Goal: Find specific page/section

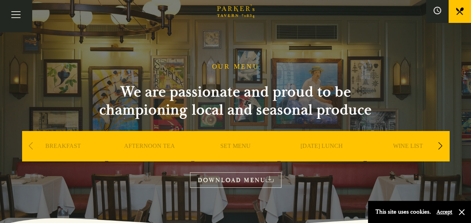
click at [238, 147] on link "SET MENU" at bounding box center [235, 157] width 30 height 30
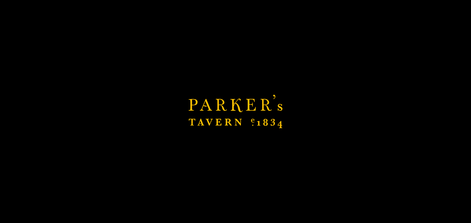
click at [238, 147] on div "Brasserie Restaurant [GEOGRAPHIC_DATA] | [PERSON_NAME] Tavern Cambridge [PERSON…" at bounding box center [235, 111] width 471 height 223
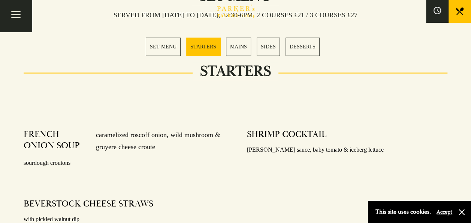
scroll to position [300, 0]
